Goal: Information Seeking & Learning: Check status

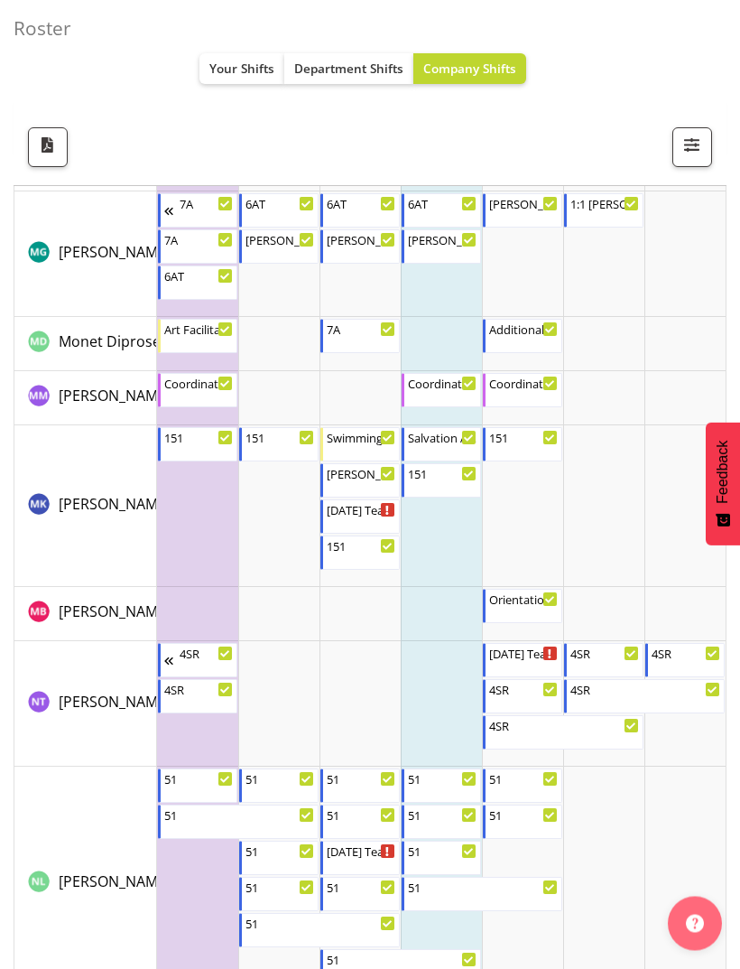
scroll to position [6840, 0]
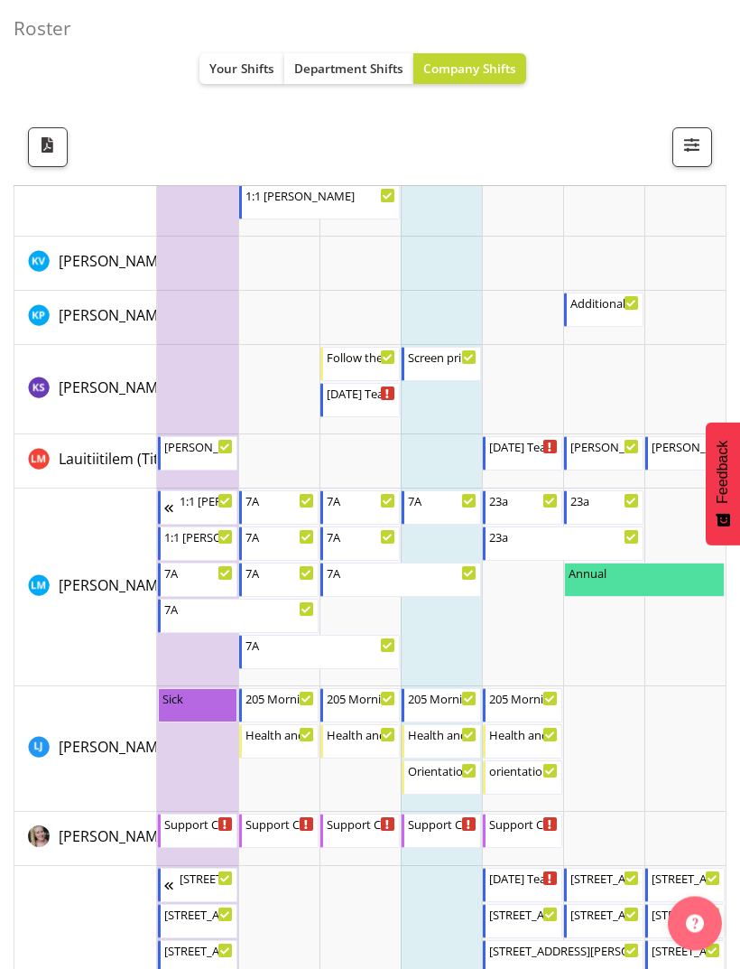
scroll to position [5510, 0]
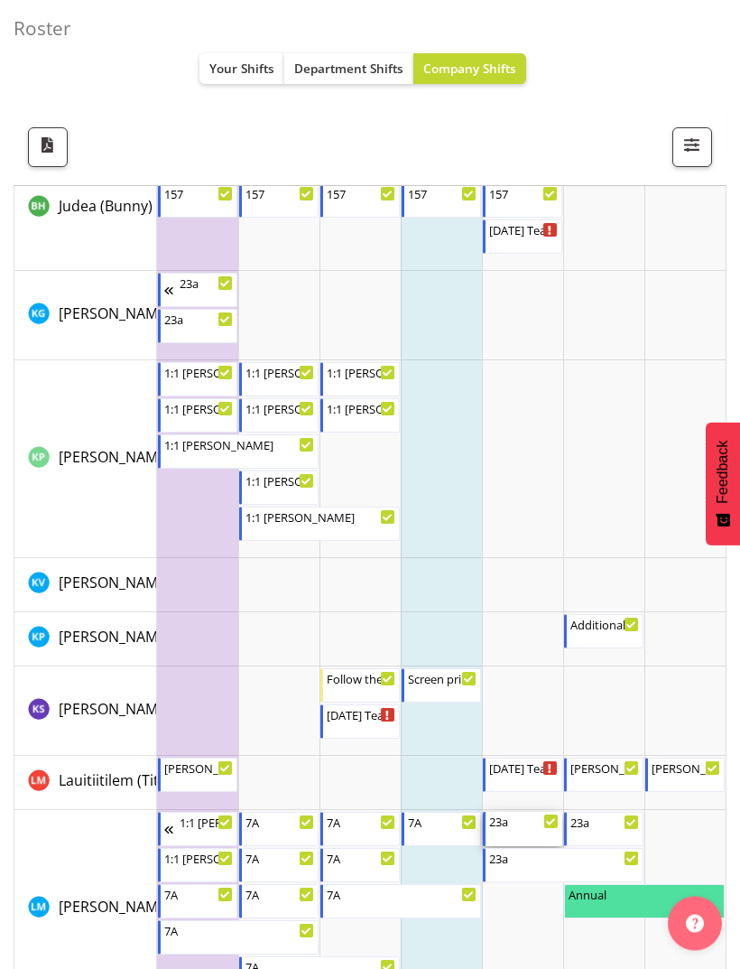
click at [519, 832] on div "23a 4:00 PM - 10:30 PM" at bounding box center [524, 829] width 70 height 34
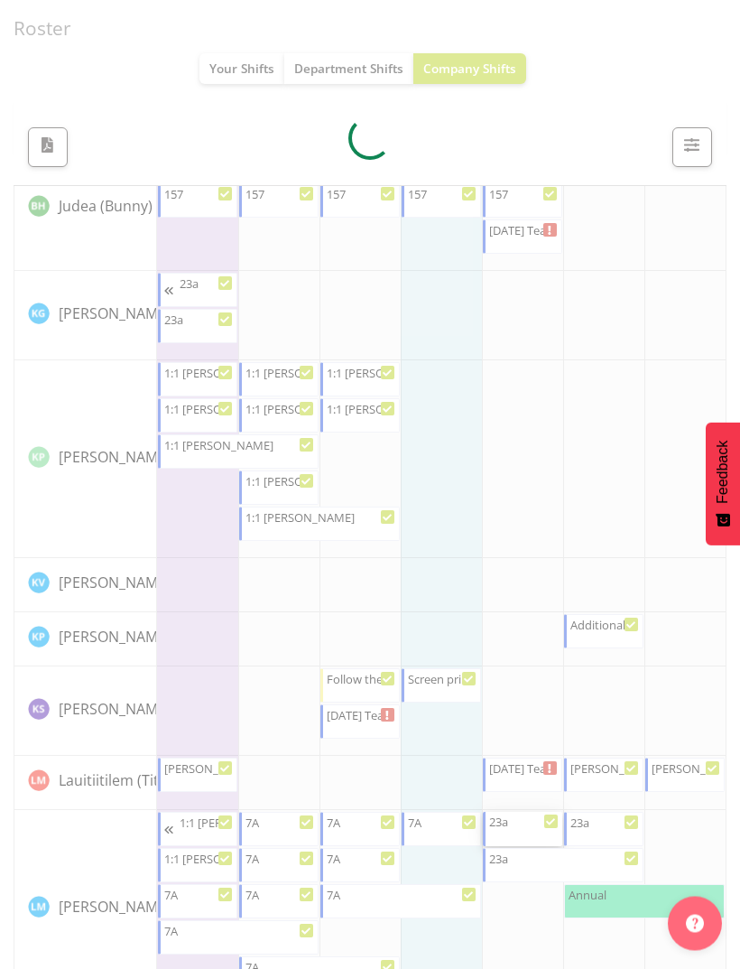
scroll to position [5196, 0]
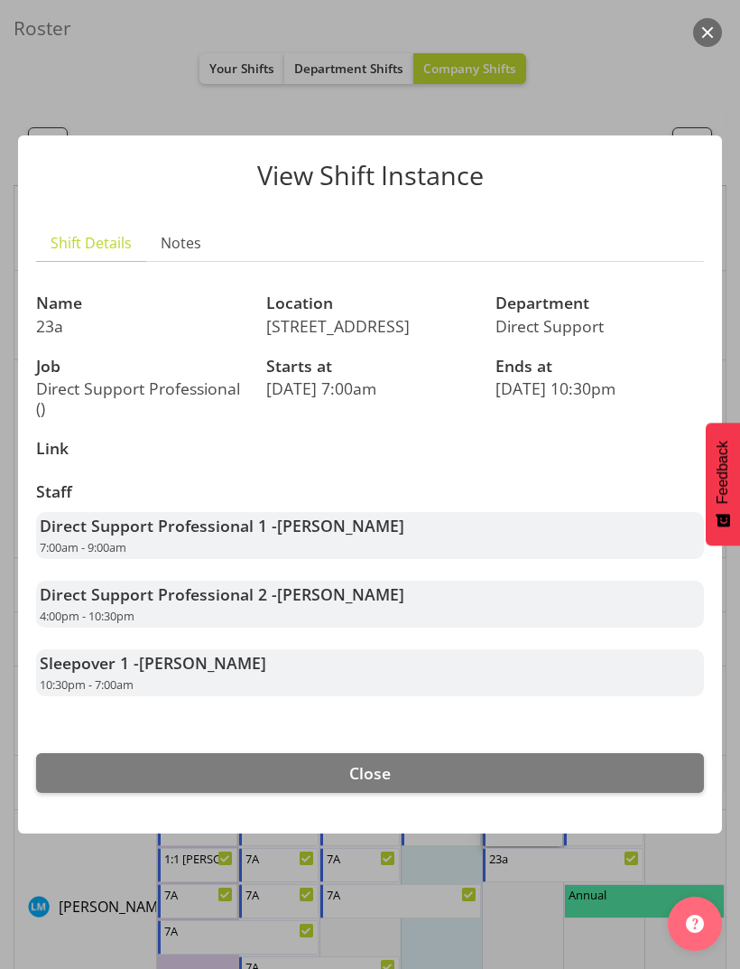
click at [561, 793] on button "Close" at bounding box center [370, 773] width 668 height 40
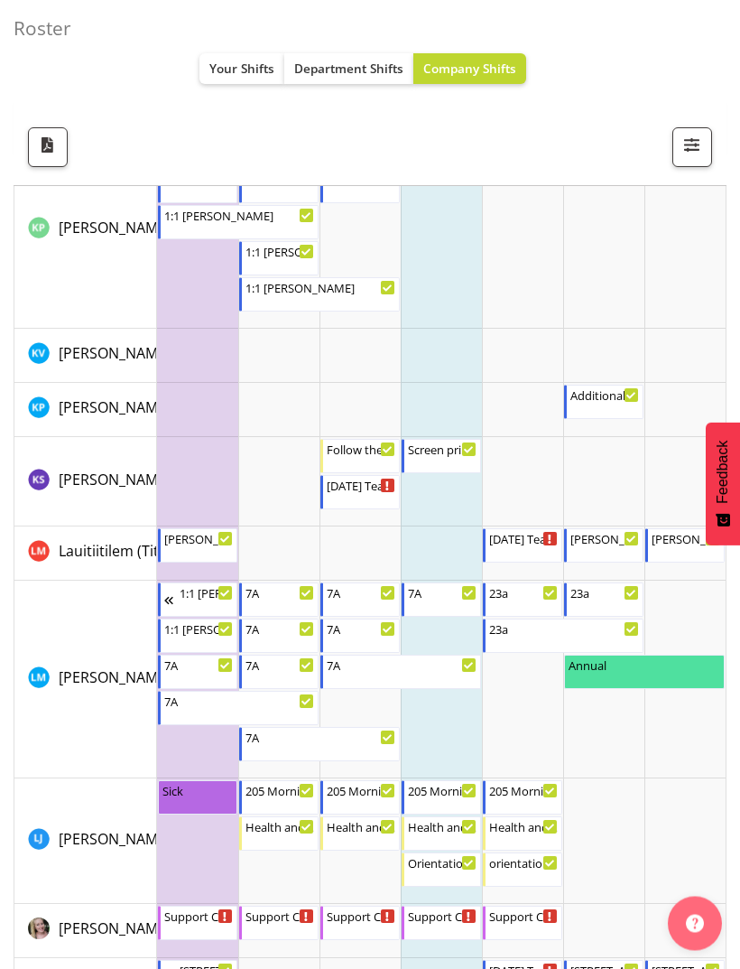
scroll to position [5428, 0]
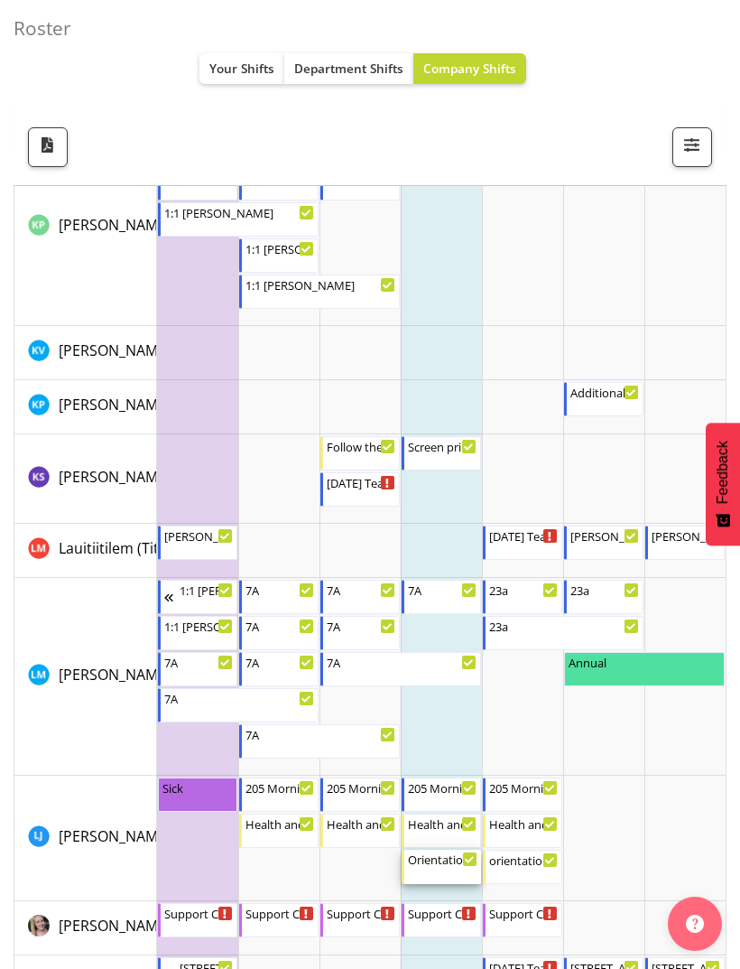
click at [441, 868] on div "Orientation 7a 4:30 PM - 8:00 PM" at bounding box center [443, 866] width 70 height 34
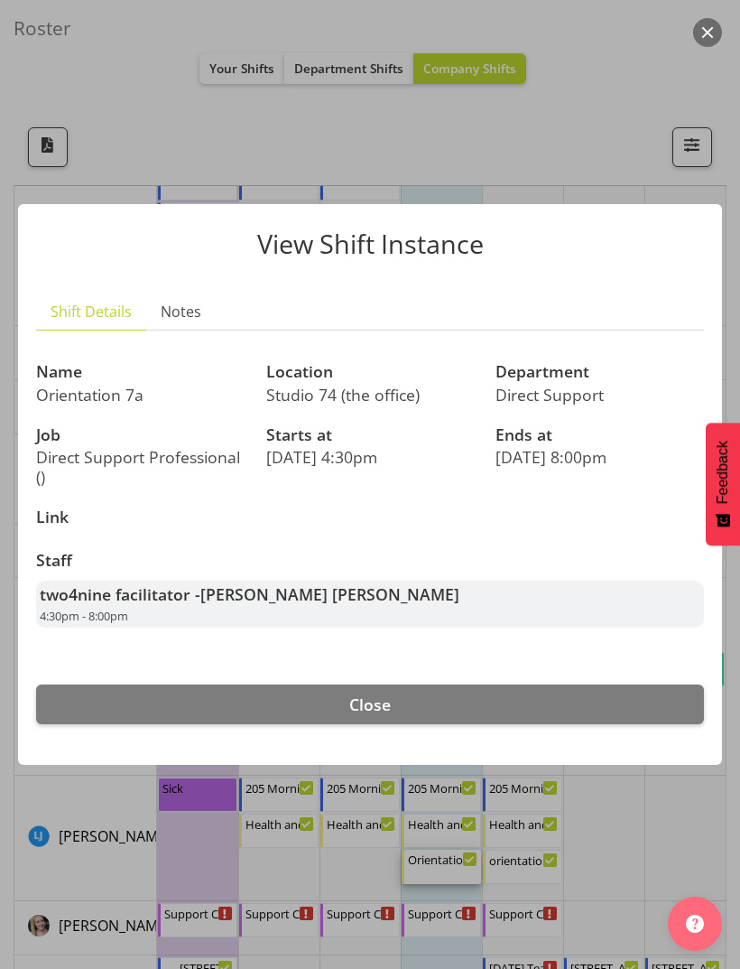
click at [539, 724] on button "Close" at bounding box center [370, 704] width 668 height 40
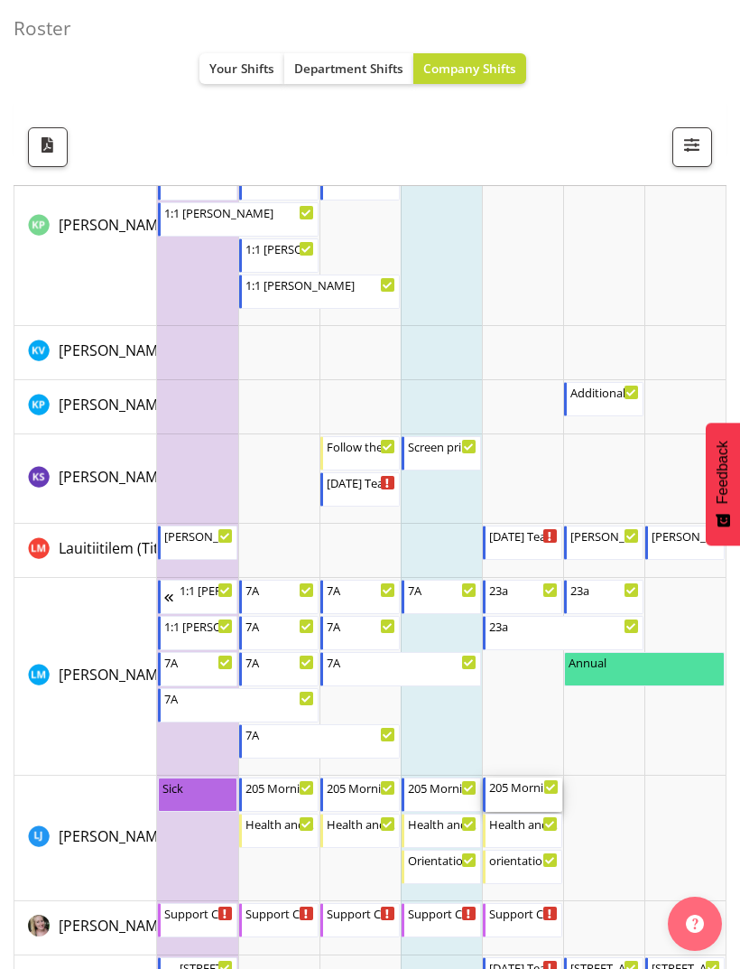
click at [532, 791] on div "205 Morning support" at bounding box center [524, 786] width 70 height 18
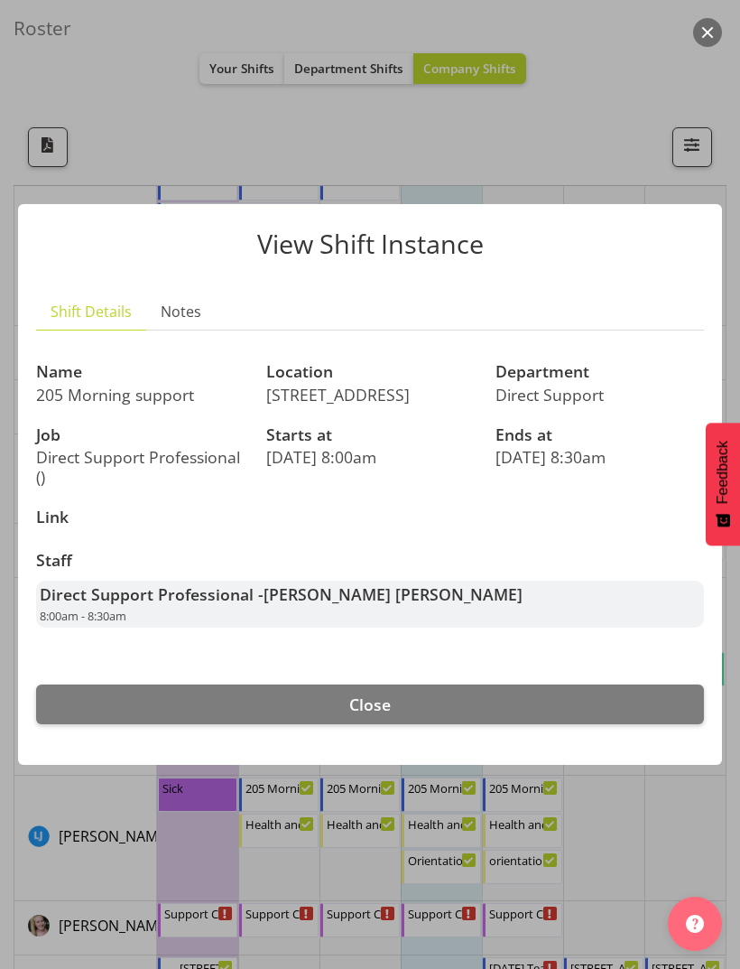
click at [536, 724] on button "Close" at bounding box center [370, 704] width 668 height 40
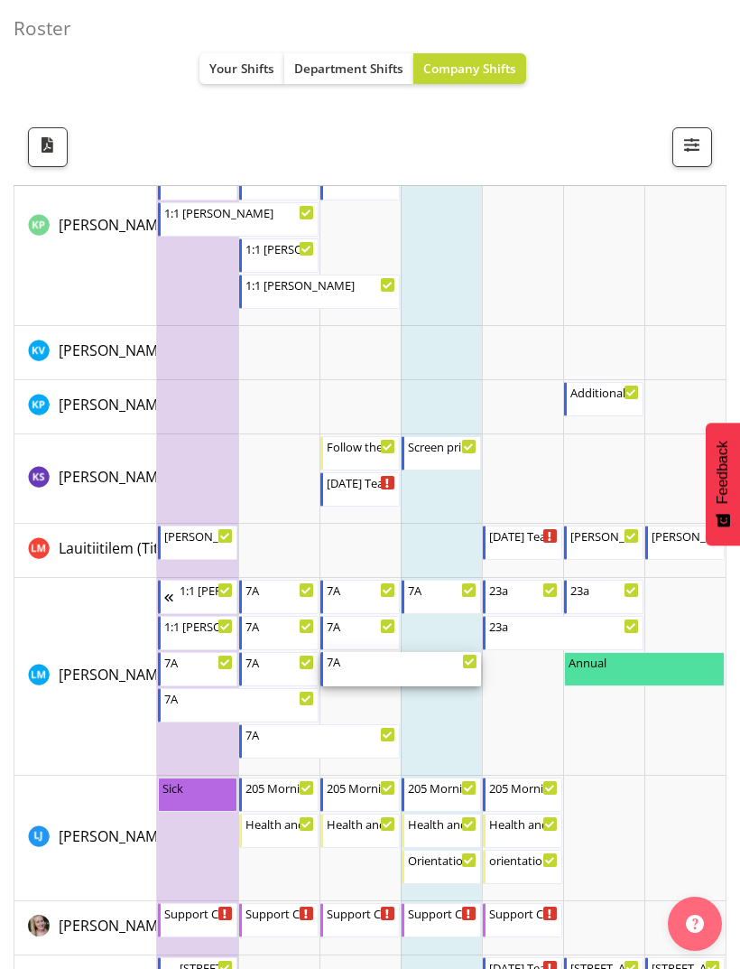
click at [448, 672] on div "7A 9:30 PM - 7:00 AM" at bounding box center [402, 669] width 151 height 34
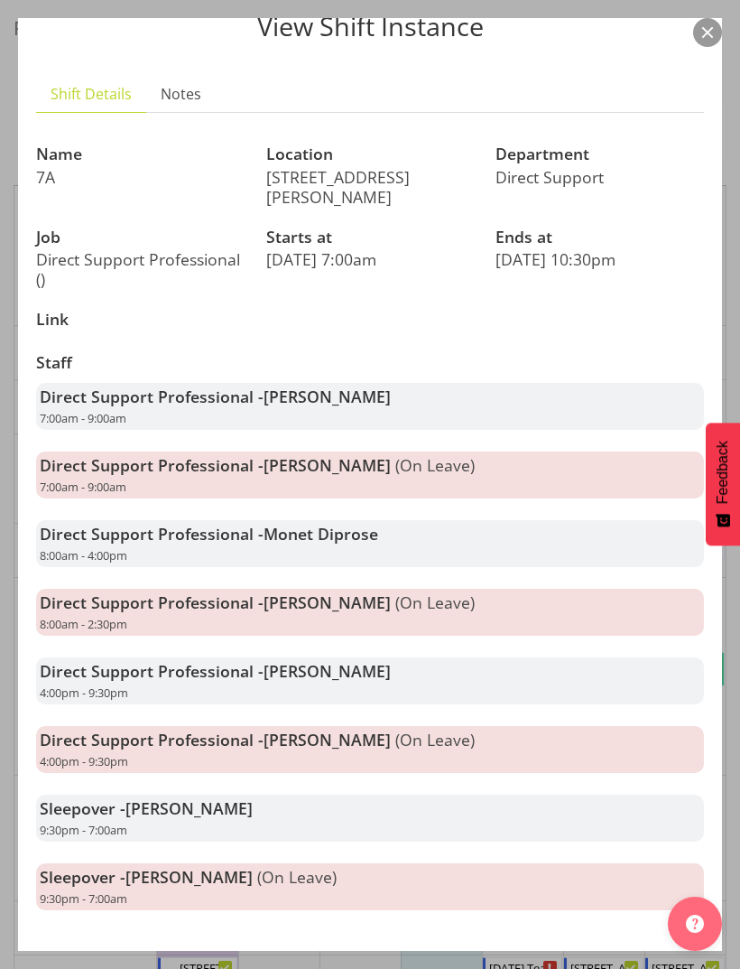
scroll to position [75, 0]
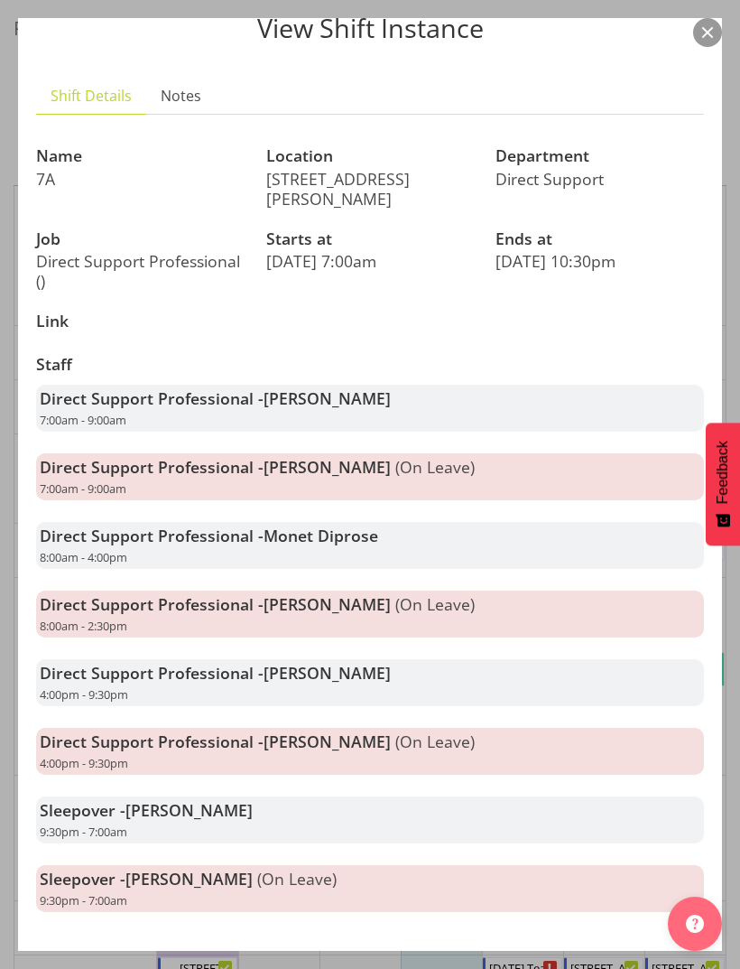
click at [482, 968] on button "Close" at bounding box center [370, 989] width 668 height 40
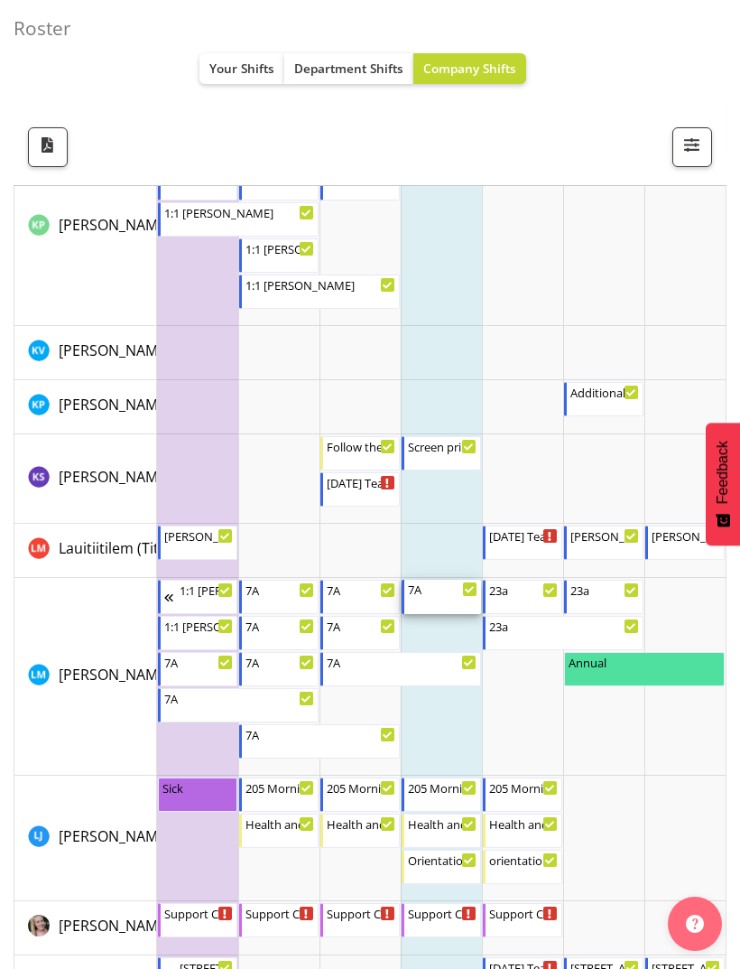
click at [444, 609] on div "7A 7:00 AM - 9:00 AM" at bounding box center [443, 597] width 70 height 34
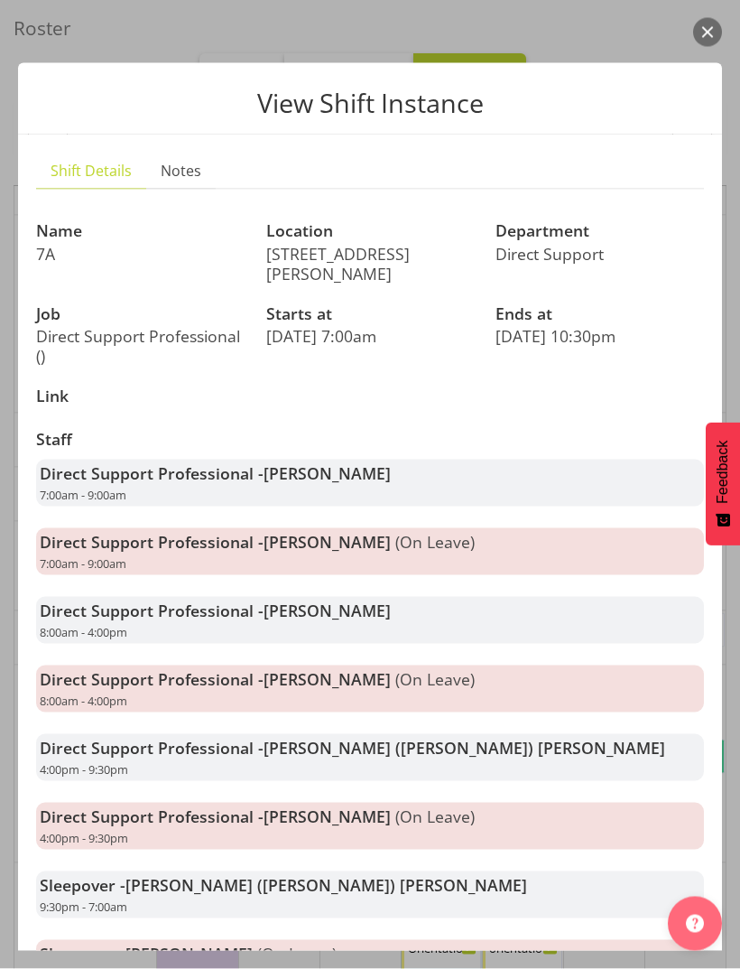
scroll to position [5341, 0]
click at [700, 41] on button "button" at bounding box center [707, 32] width 29 height 29
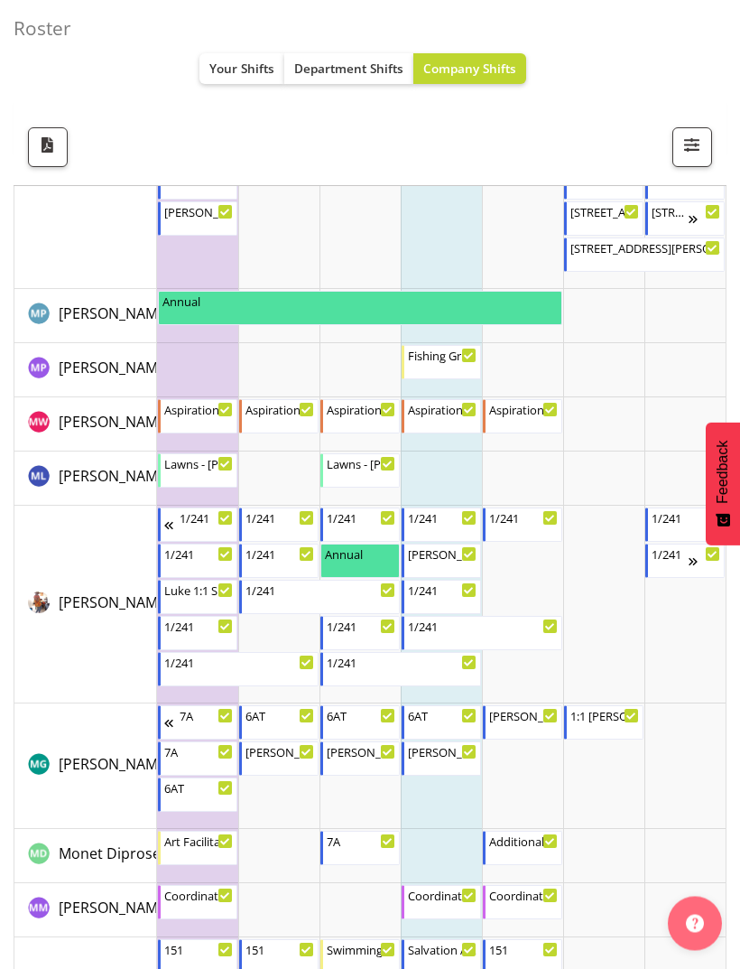
scroll to position [6328, 0]
click at [523, 416] on div "Aspirations & Support Facilitator 8:30 AM - 4:30 PM" at bounding box center [524, 416] width 70 height 34
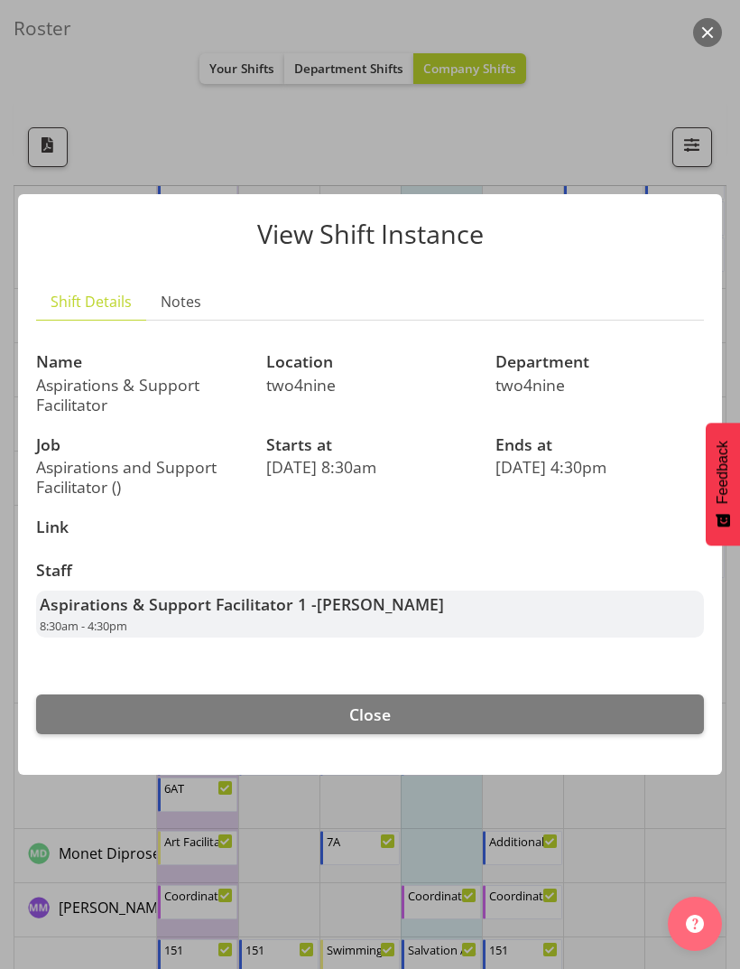
click at [603, 734] on button "Close" at bounding box center [370, 714] width 668 height 40
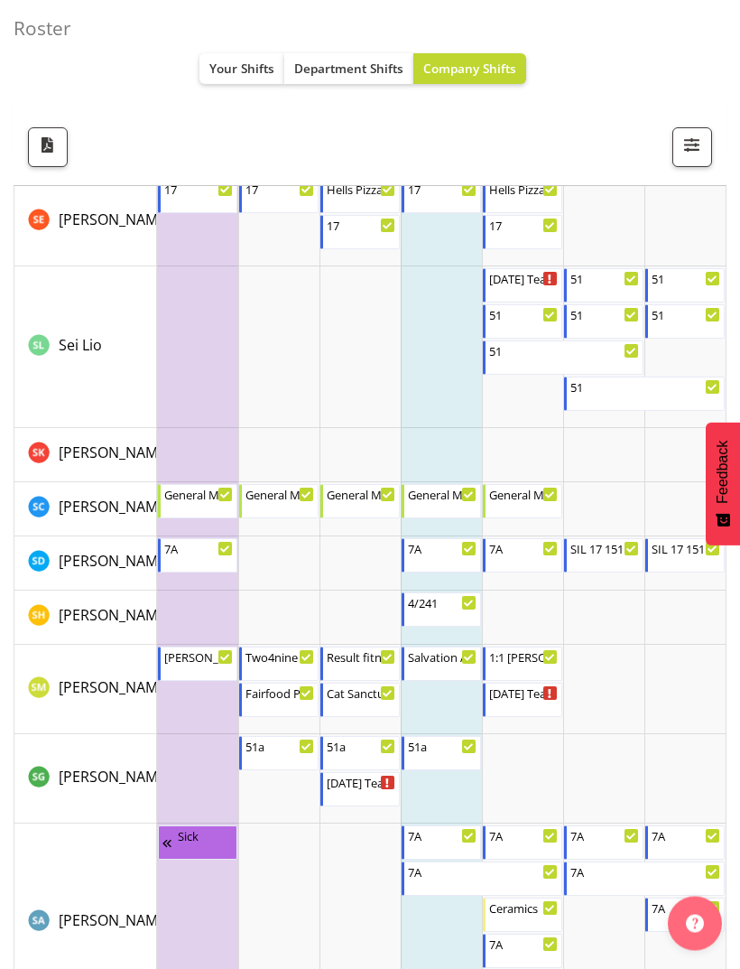
scroll to position [8616, 0]
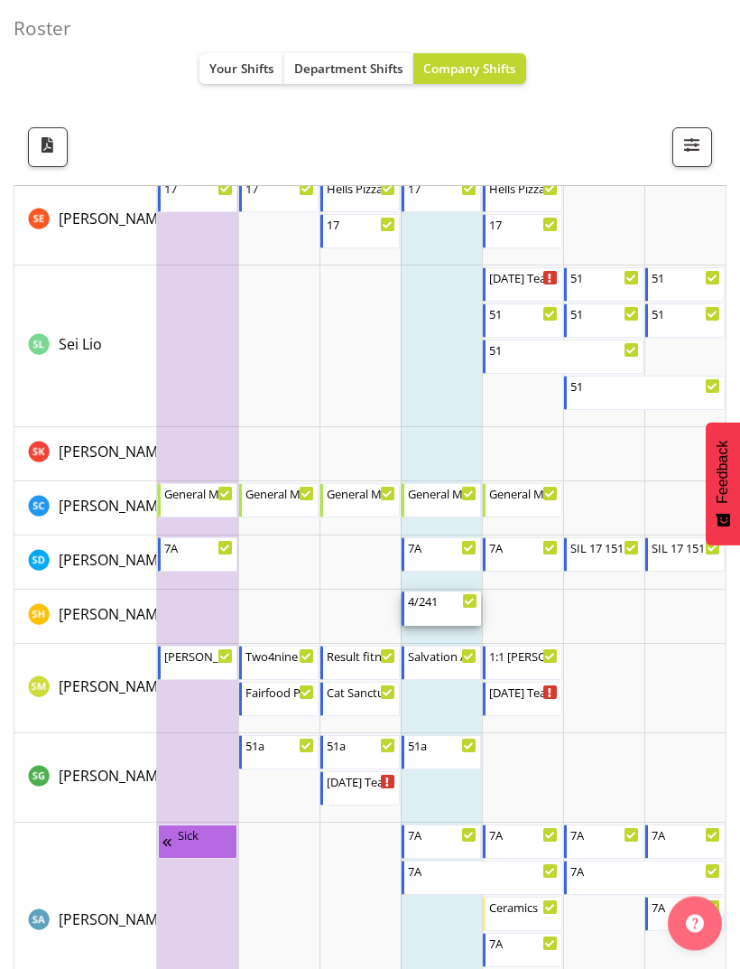
click at [429, 619] on div "4/241 4:00 PM - 8:00 PM" at bounding box center [443, 609] width 70 height 34
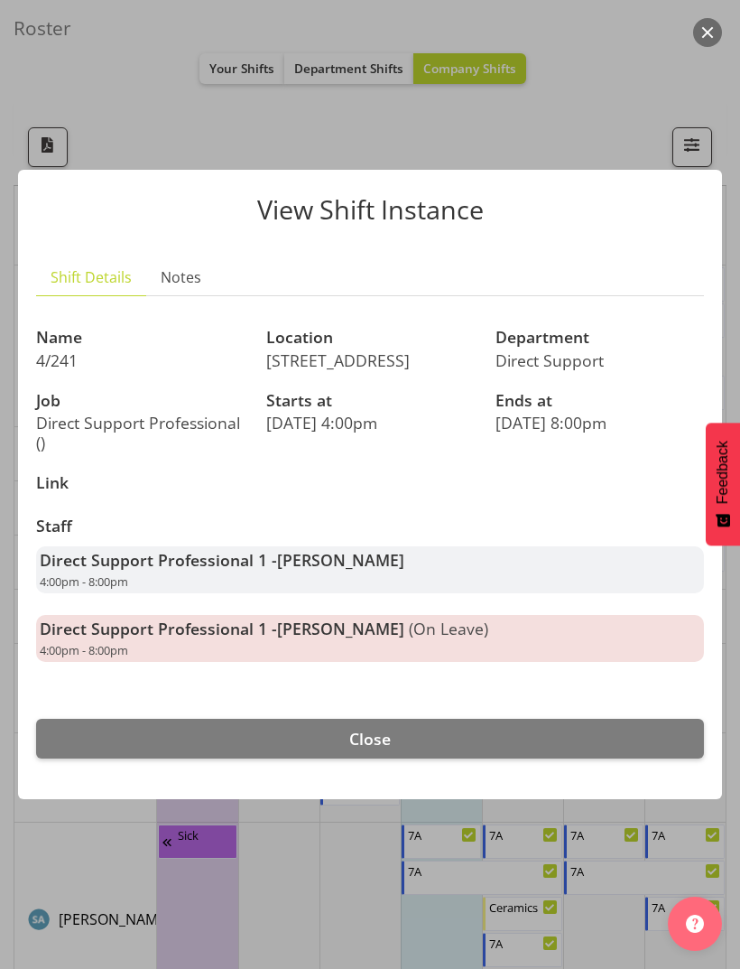
click at [550, 758] on button "Close" at bounding box center [370, 739] width 668 height 40
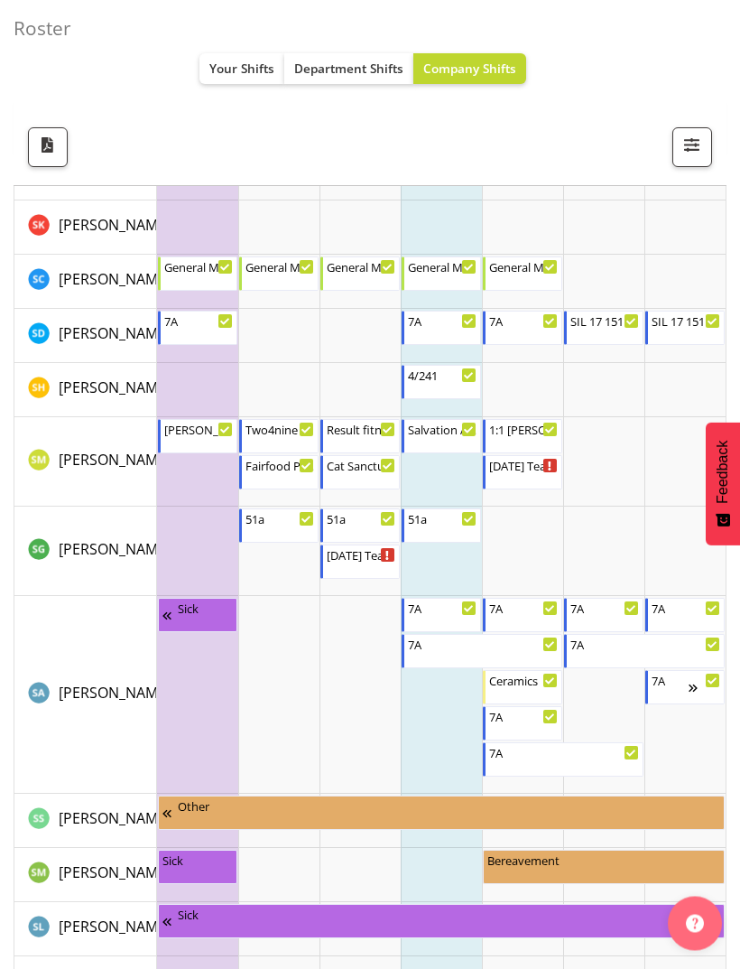
scroll to position [8843, 0]
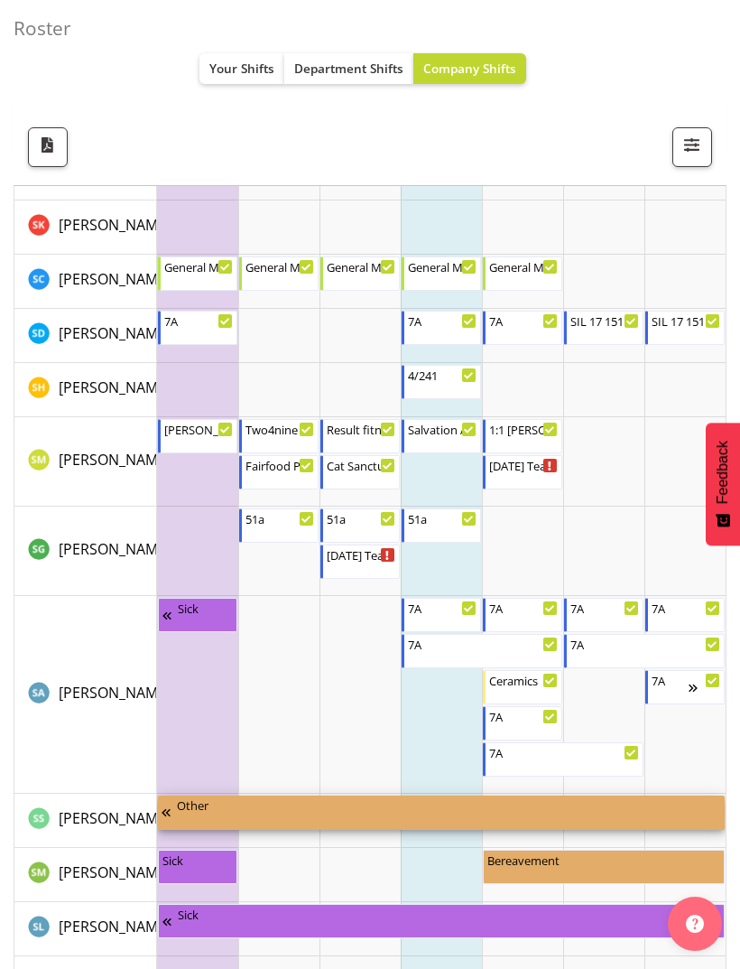
click at [604, 820] on div "Other 3:00 PM - 6:00 PM" at bounding box center [449, 812] width 544 height 34
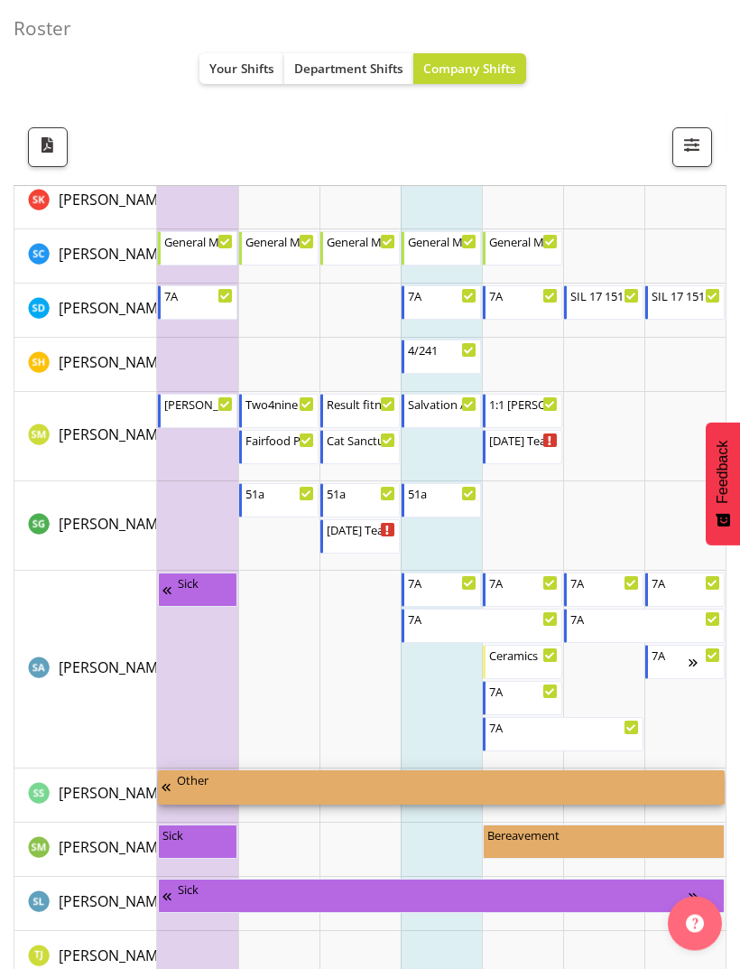
scroll to position [8877, 0]
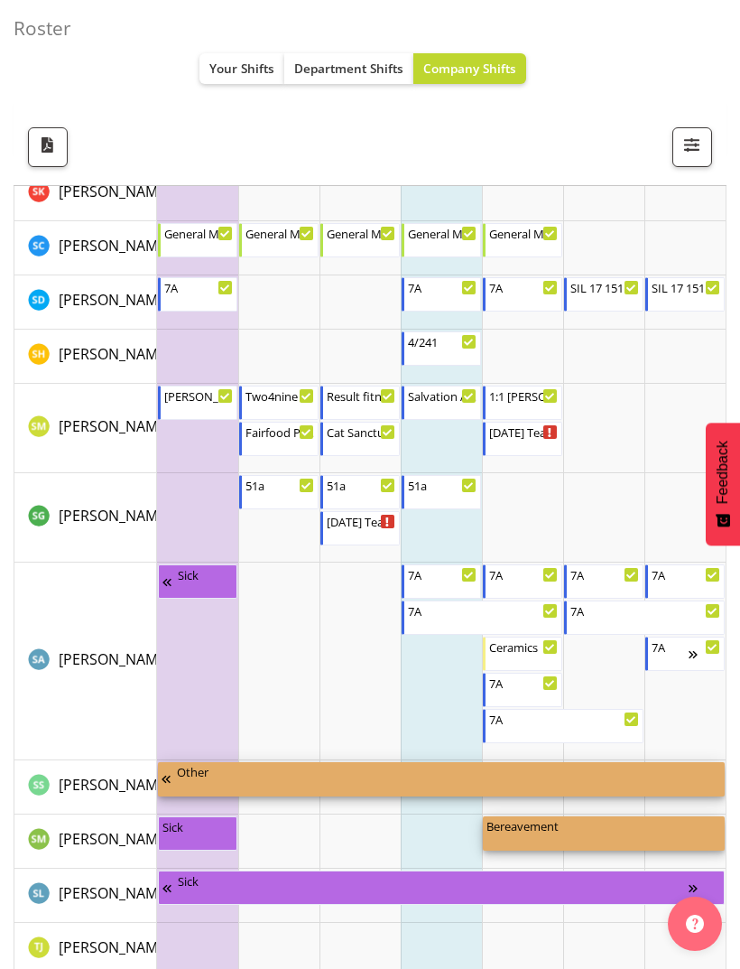
click at [613, 821] on div "Bereavement" at bounding box center [604, 825] width 235 height 18
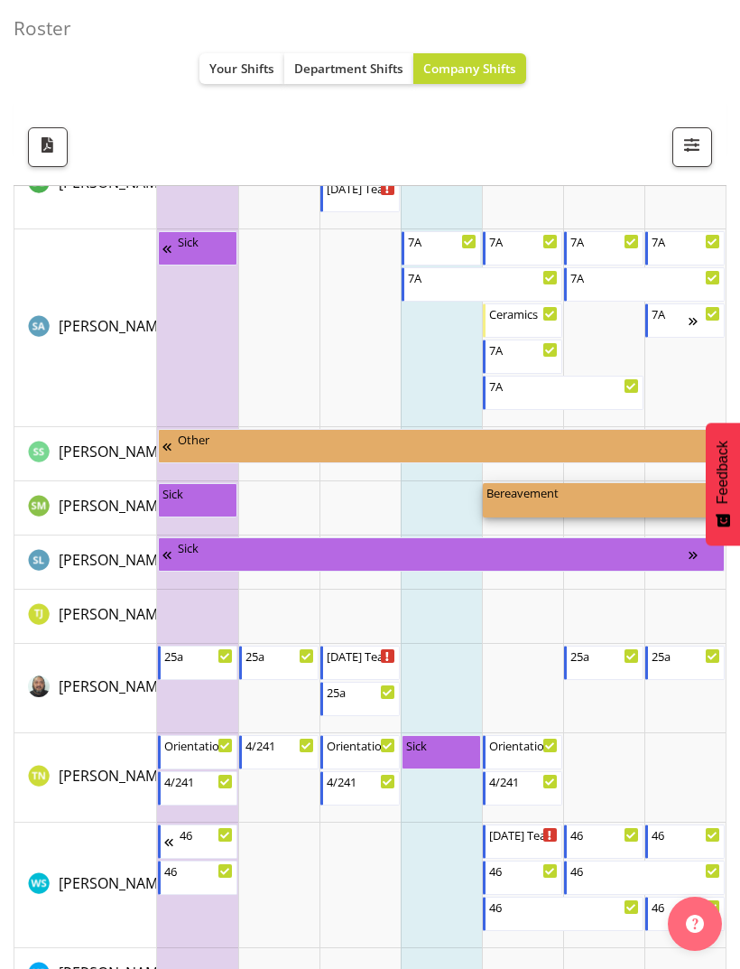
scroll to position [0, 0]
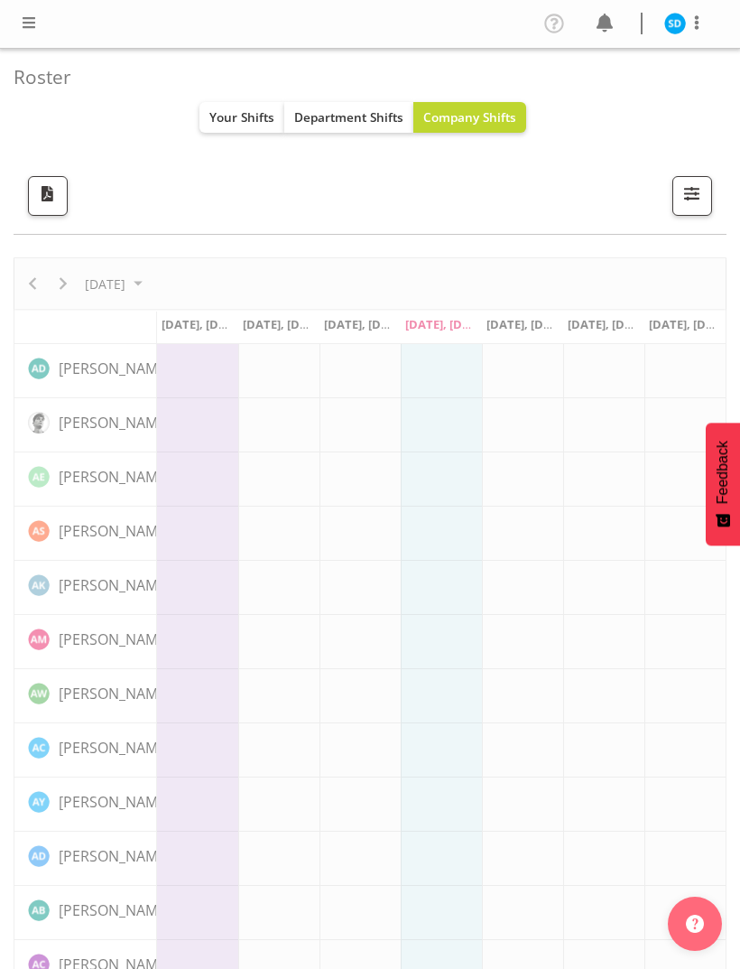
click at [257, 126] on button "Your Shifts" at bounding box center [241, 117] width 85 height 31
